Goal: Navigation & Orientation: Find specific page/section

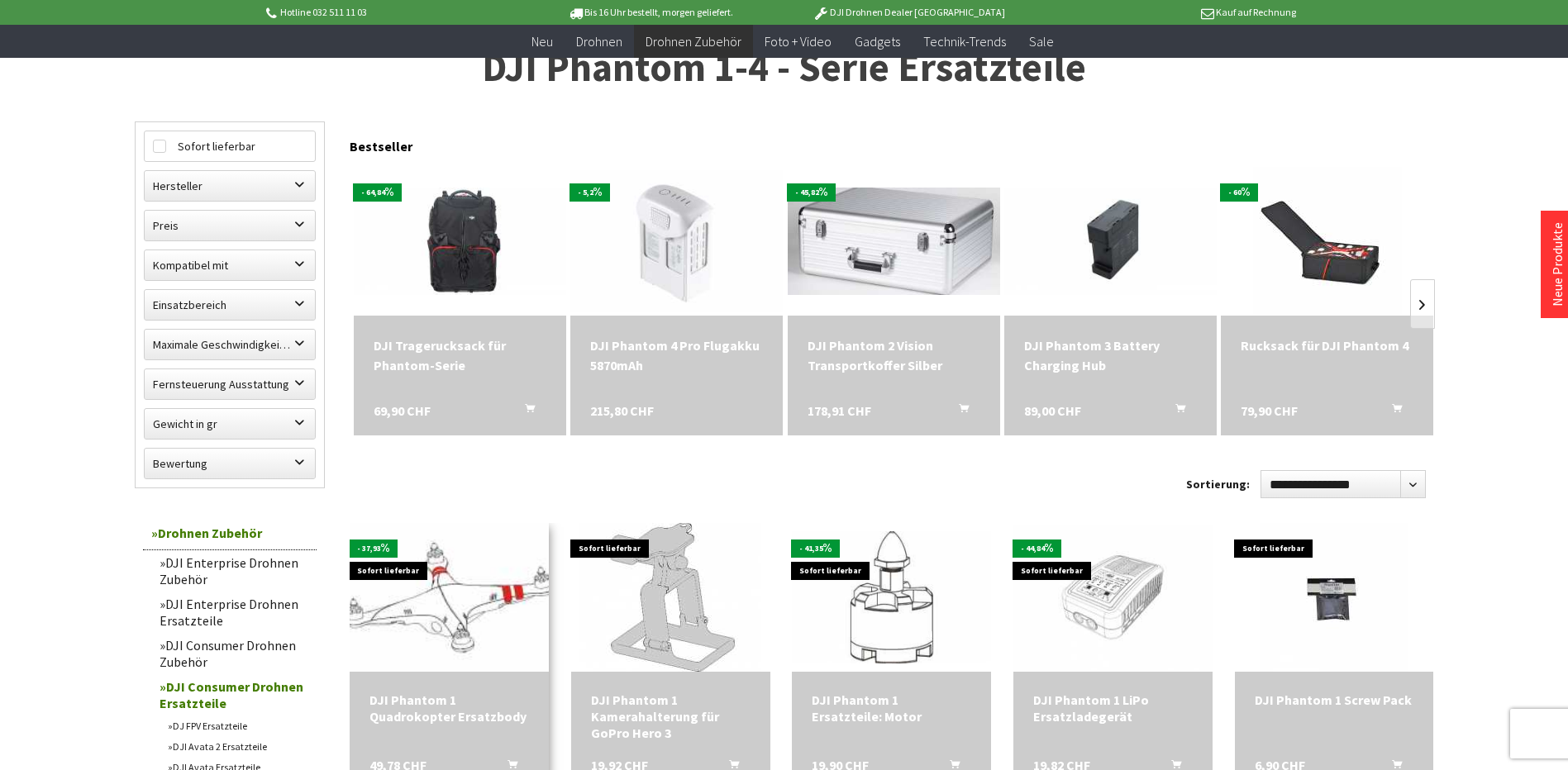
scroll to position [441, 0]
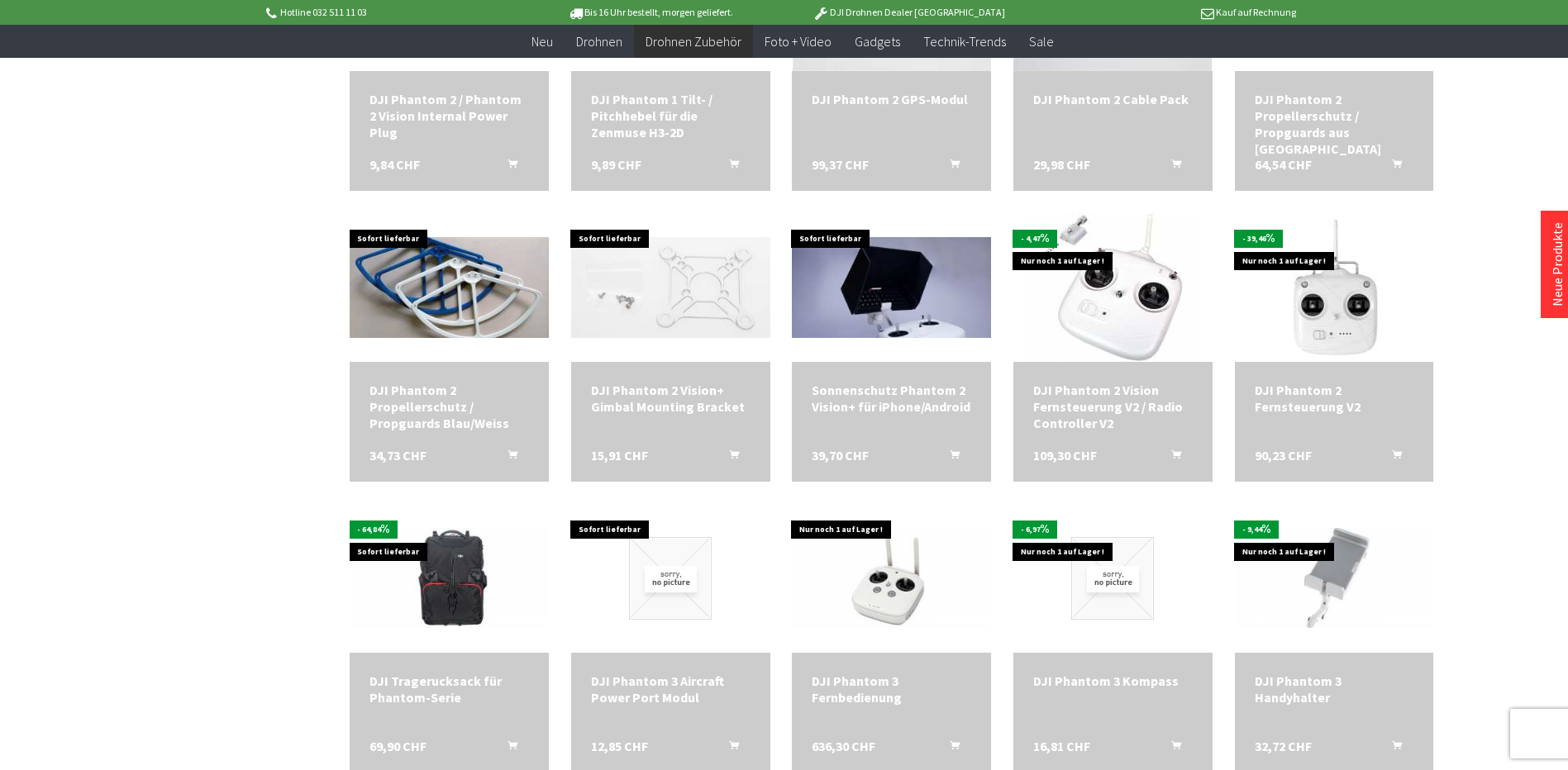
scroll to position [2204, 0]
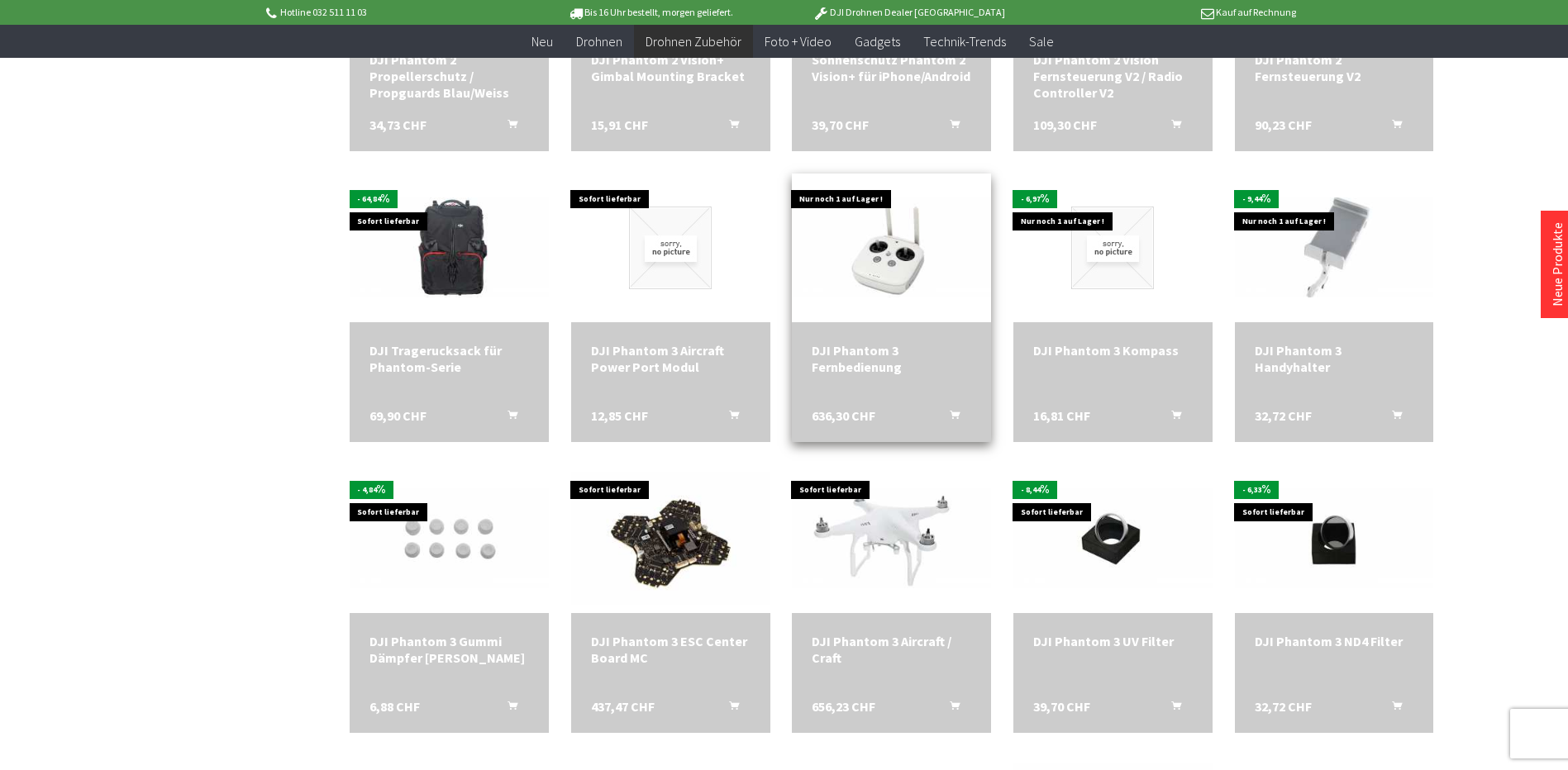
click at [873, 353] on div "DJI Phantom 3 Fernbedienung" at bounding box center [891, 358] width 160 height 33
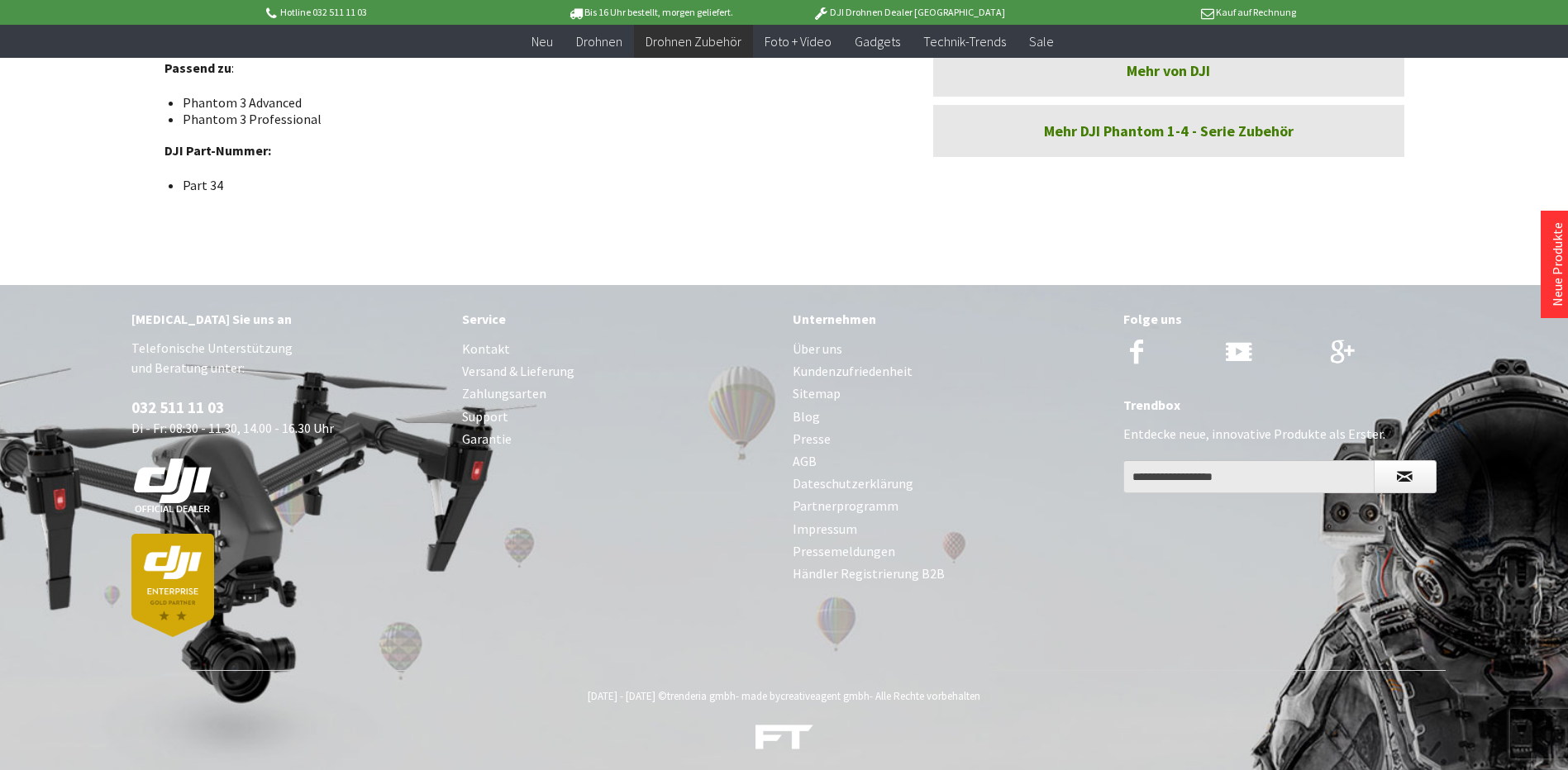
scroll to position [441, 0]
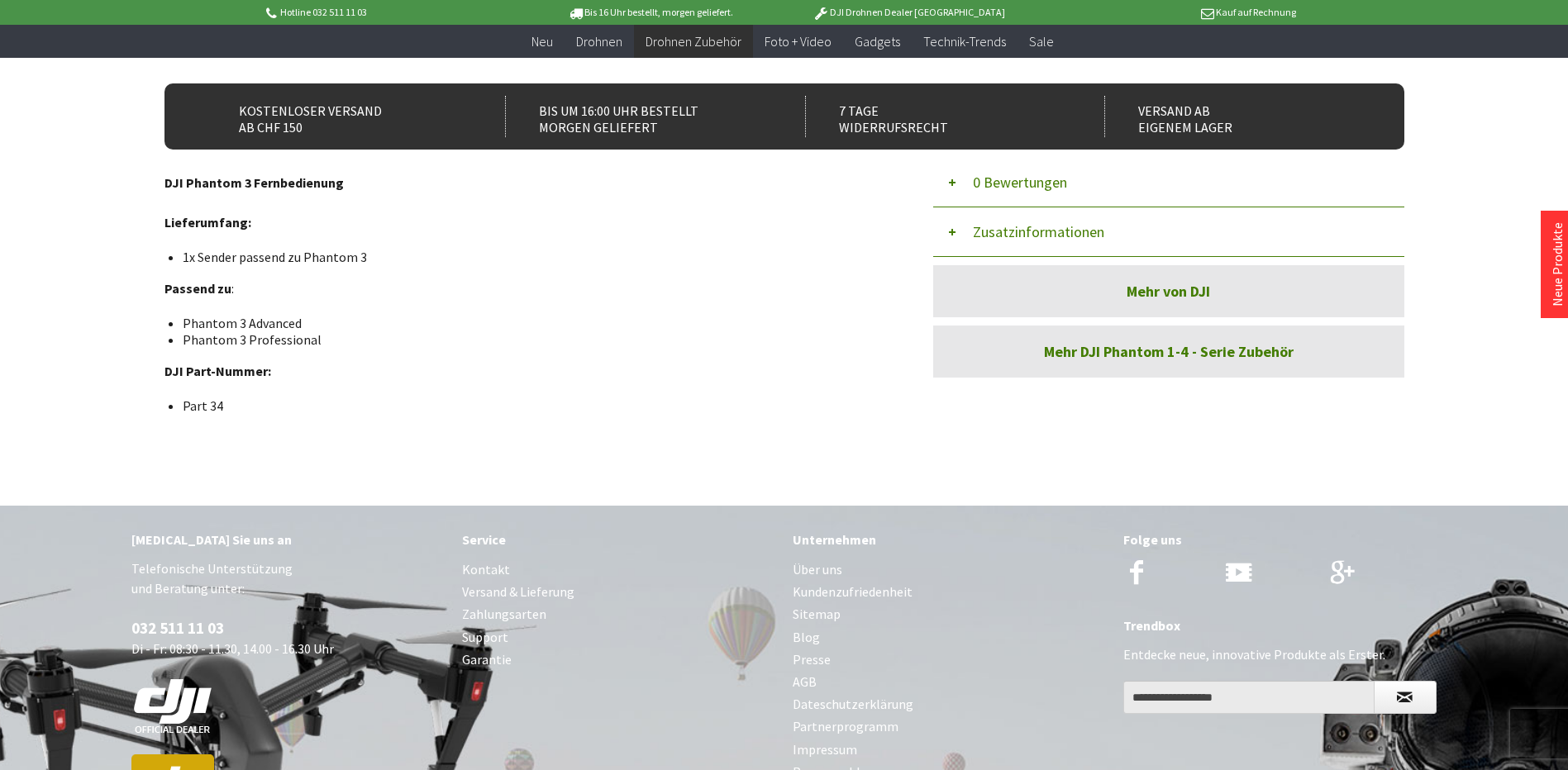
click at [1153, 357] on link "Mehr DJI Phantom 1-4 - Serie Zubehör" at bounding box center [1168, 352] width 471 height 52
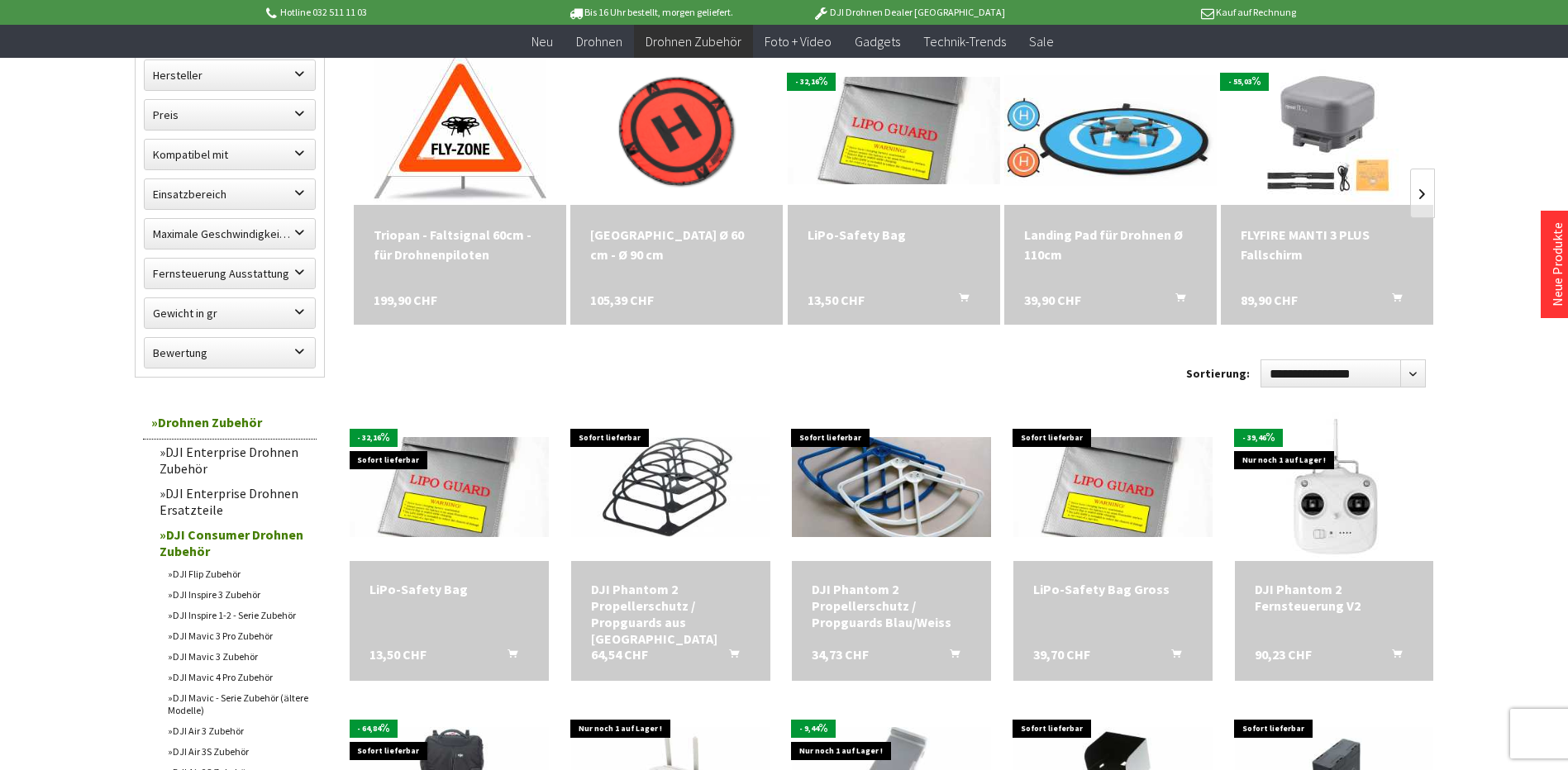
scroll to position [551, 0]
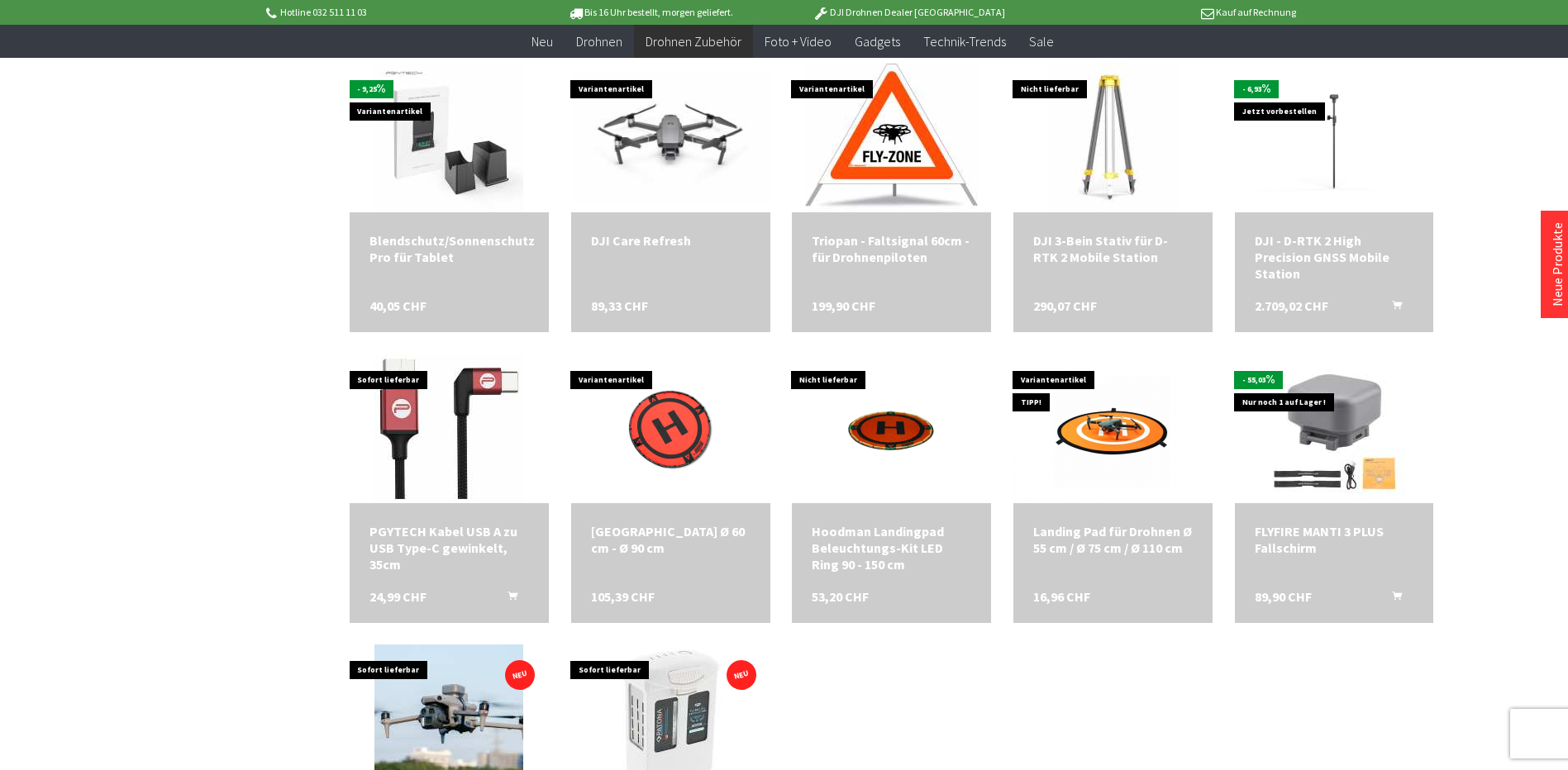
scroll to position [2535, 0]
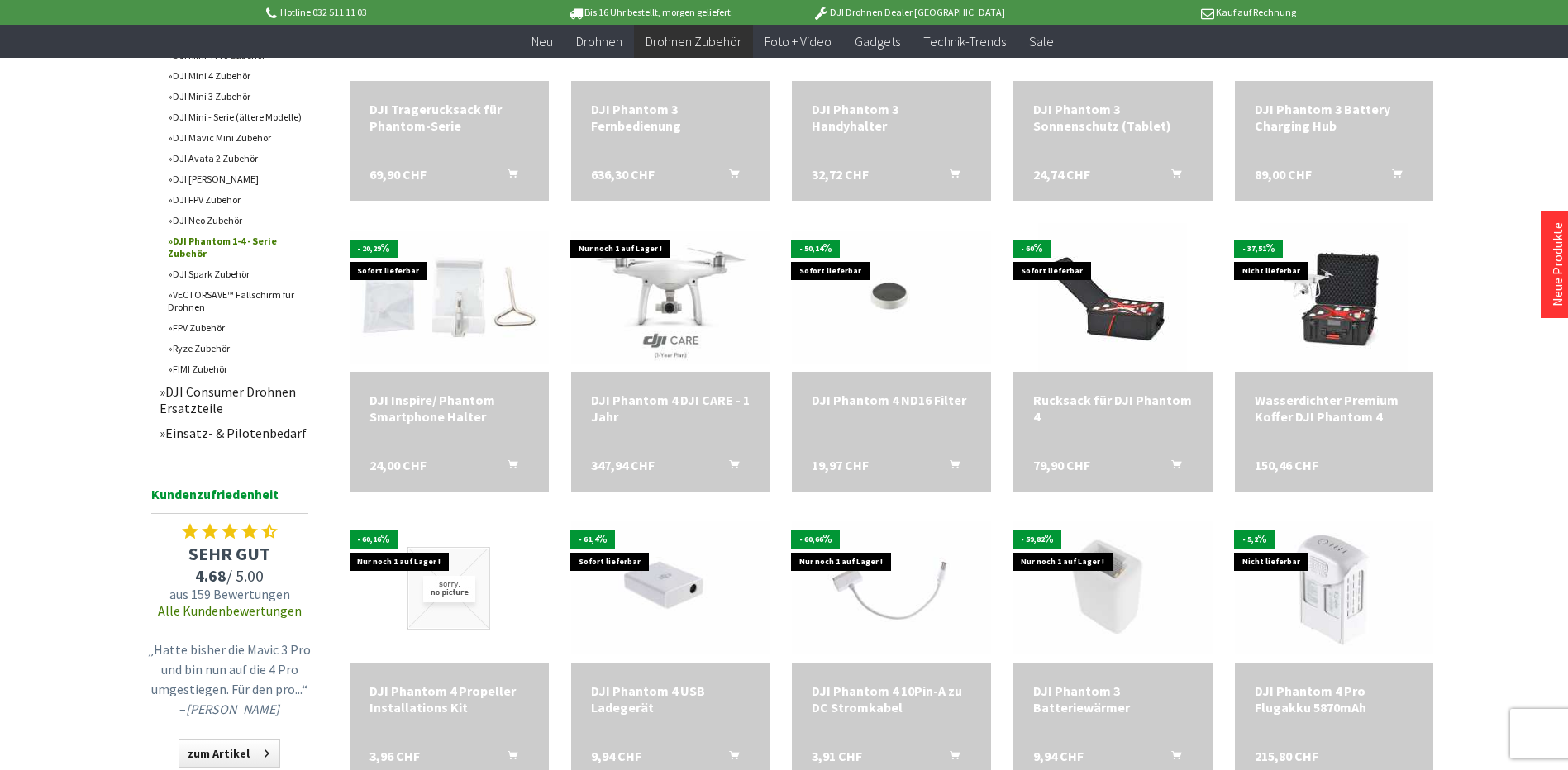
scroll to position [1432, 0]
